Goal: Check status: Check status

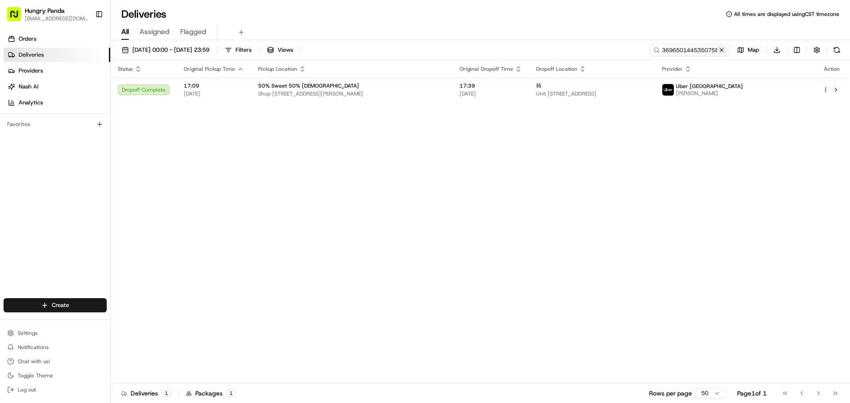
click at [721, 50] on button at bounding box center [721, 50] width 9 height 9
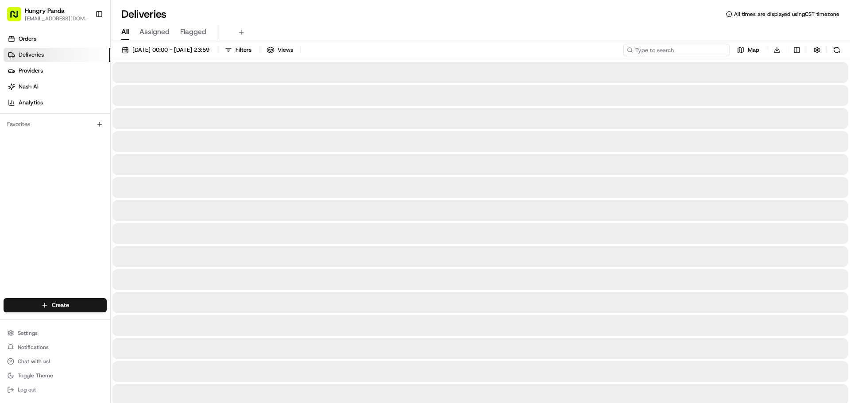
click at [714, 50] on input at bounding box center [676, 50] width 106 height 12
paste input "010168328565971350281"
type input "010168328565971350281"
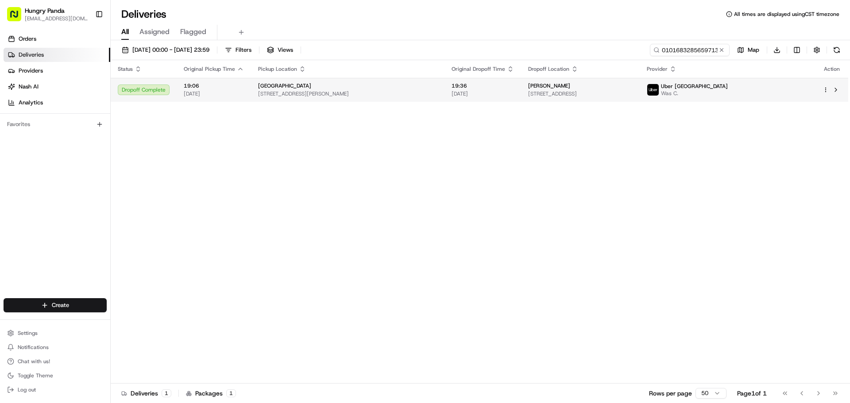
click at [632, 85] on div "[PERSON_NAME]" at bounding box center [580, 85] width 104 height 7
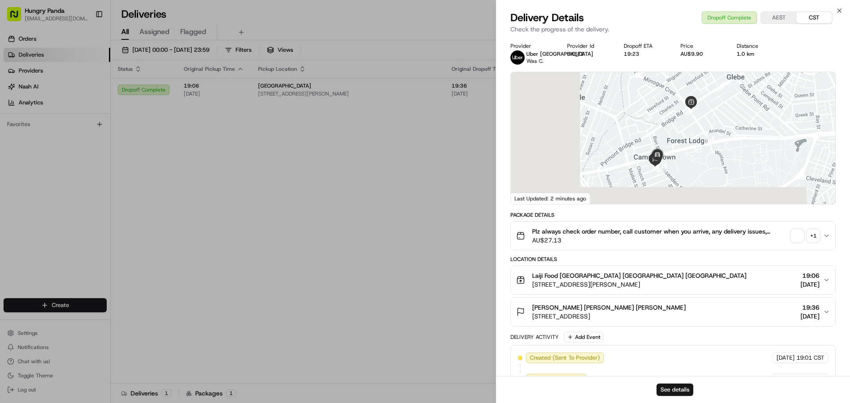
click at [793, 235] on span "button" at bounding box center [797, 236] width 12 height 12
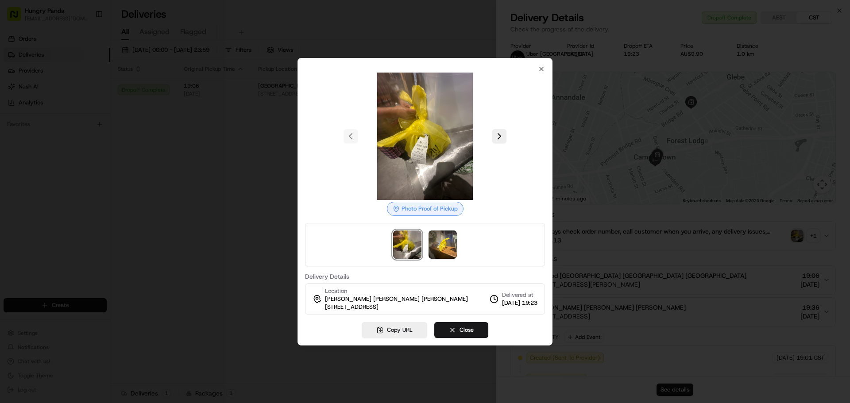
click at [428, 158] on img at bounding box center [424, 136] width 127 height 127
click at [440, 244] on img at bounding box center [442, 245] width 28 height 28
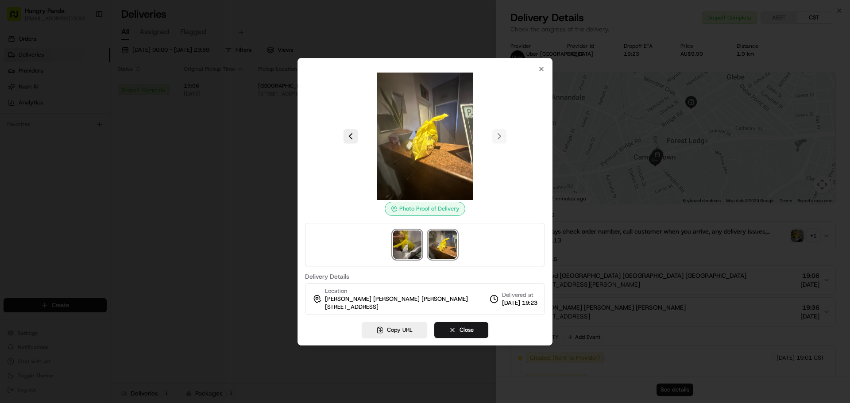
click at [412, 243] on img at bounding box center [407, 245] width 28 height 28
